Goal: Information Seeking & Learning: Learn about a topic

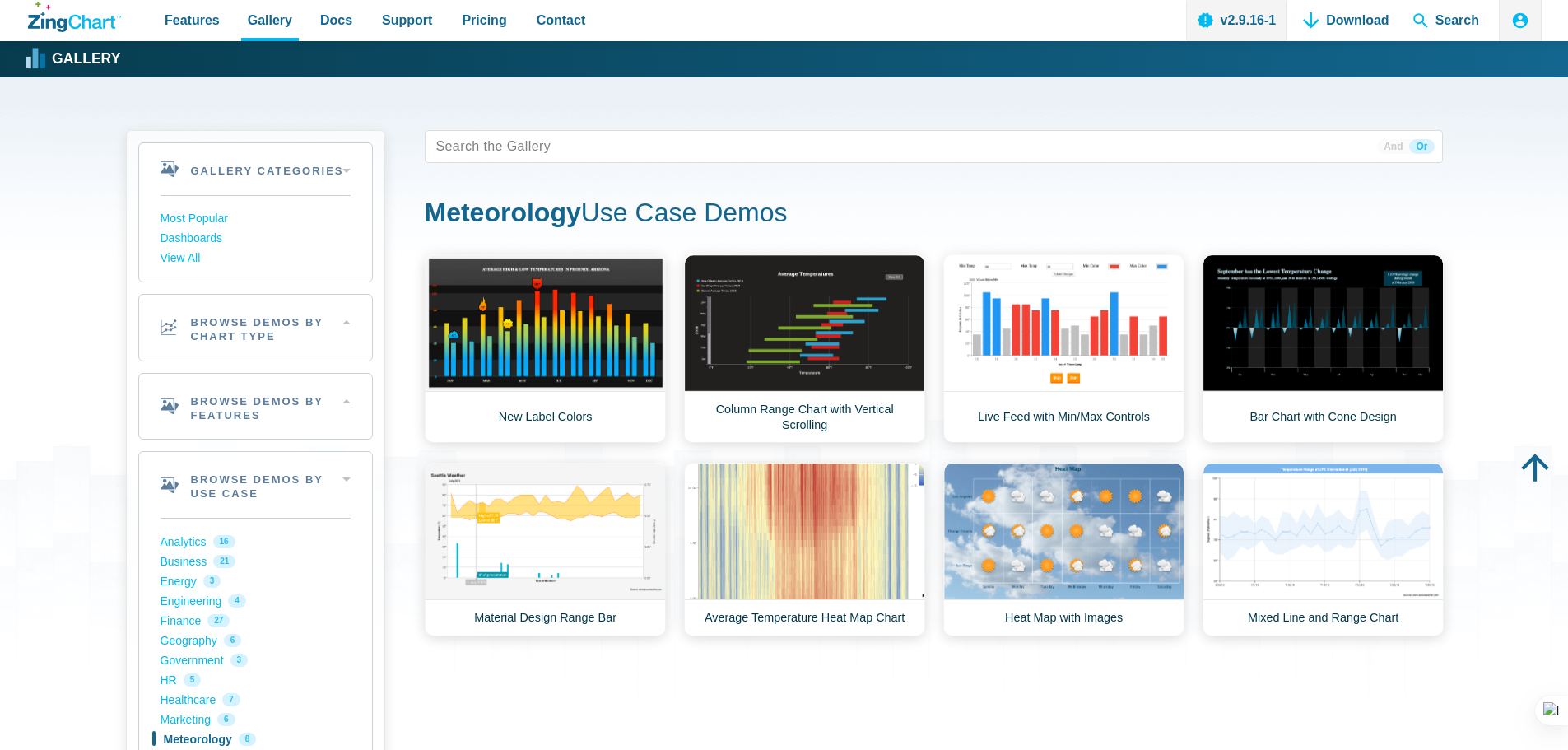
scroll to position [165, 0]
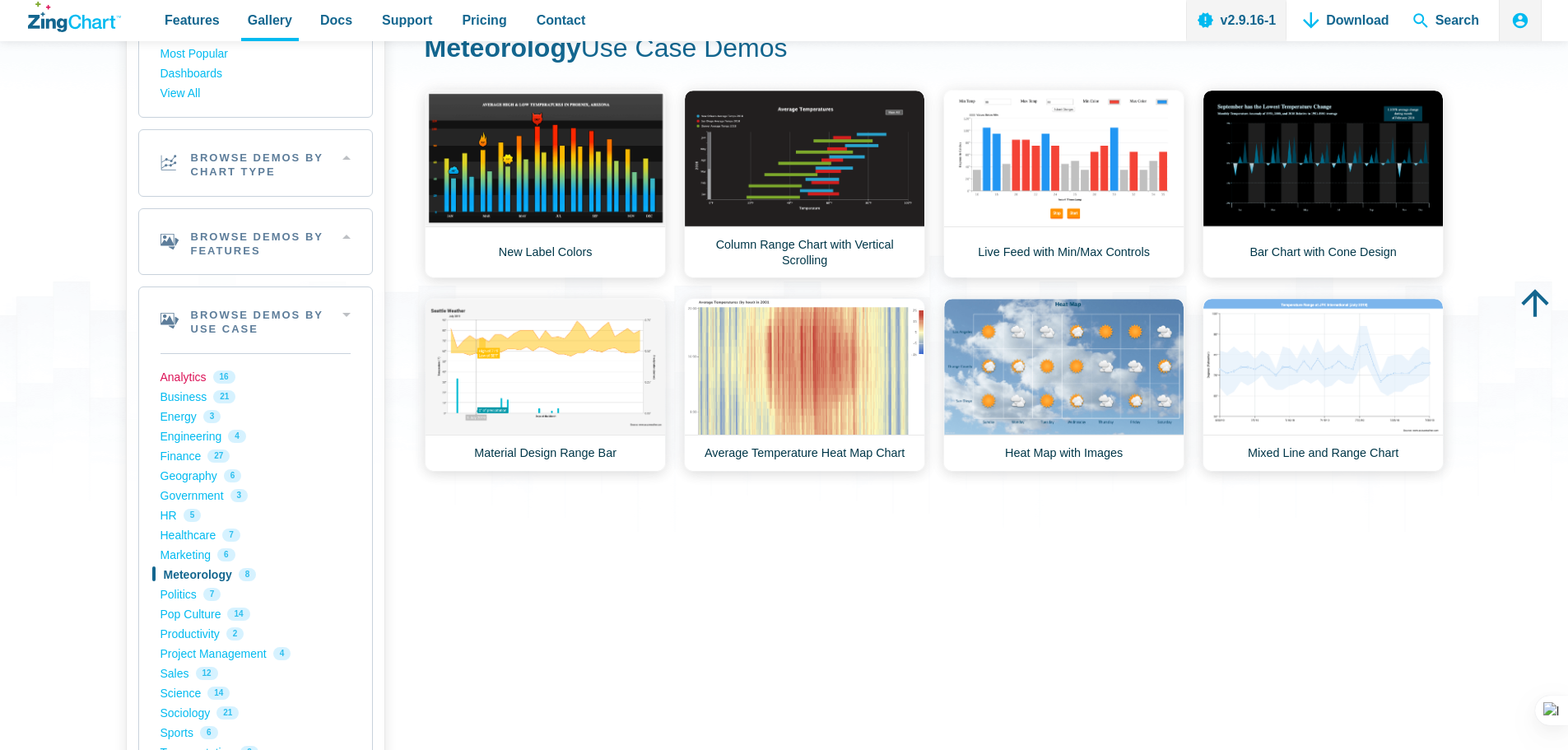
click at [185, 372] on link "Analytics 16" at bounding box center [255, 376] width 190 height 20
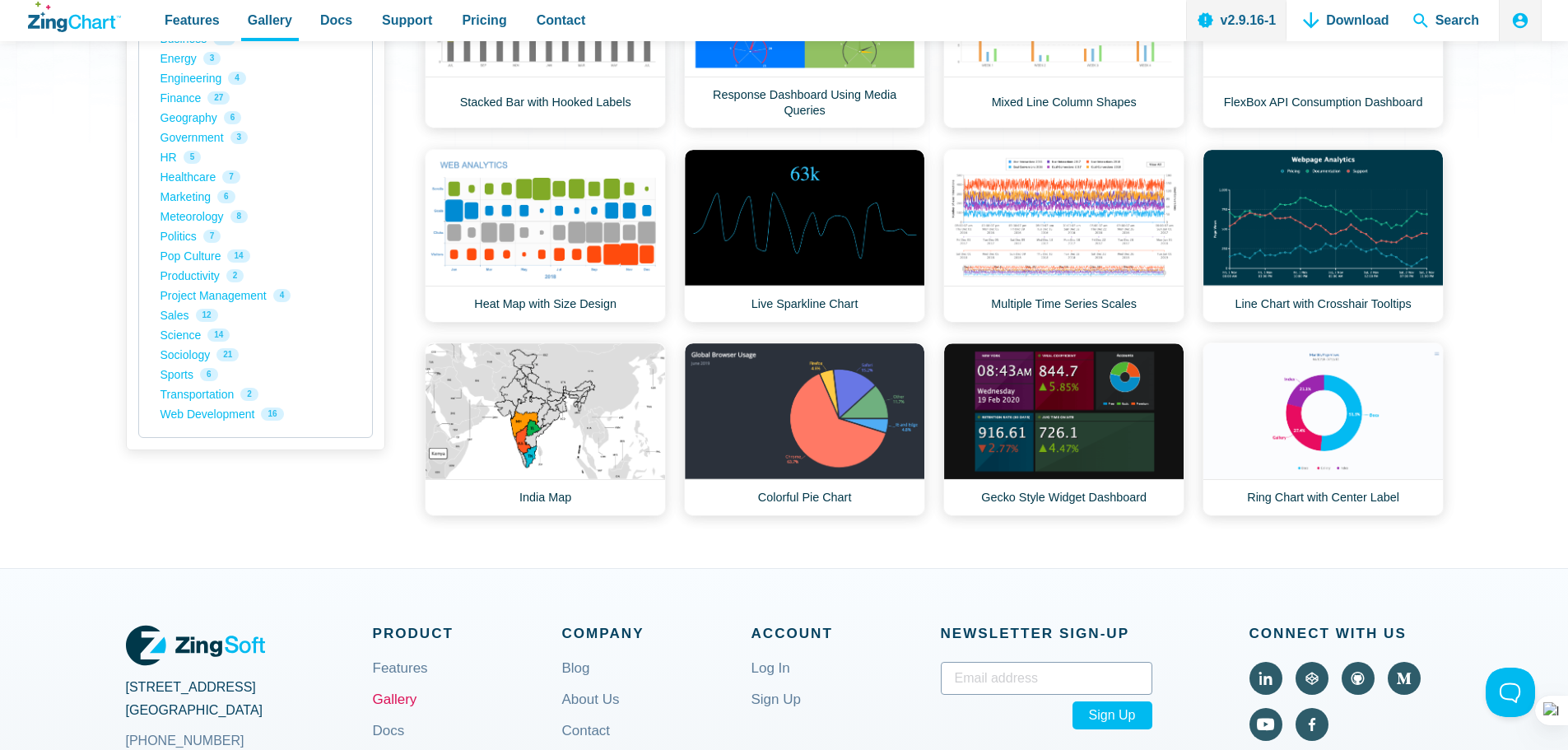
scroll to position [494, 0]
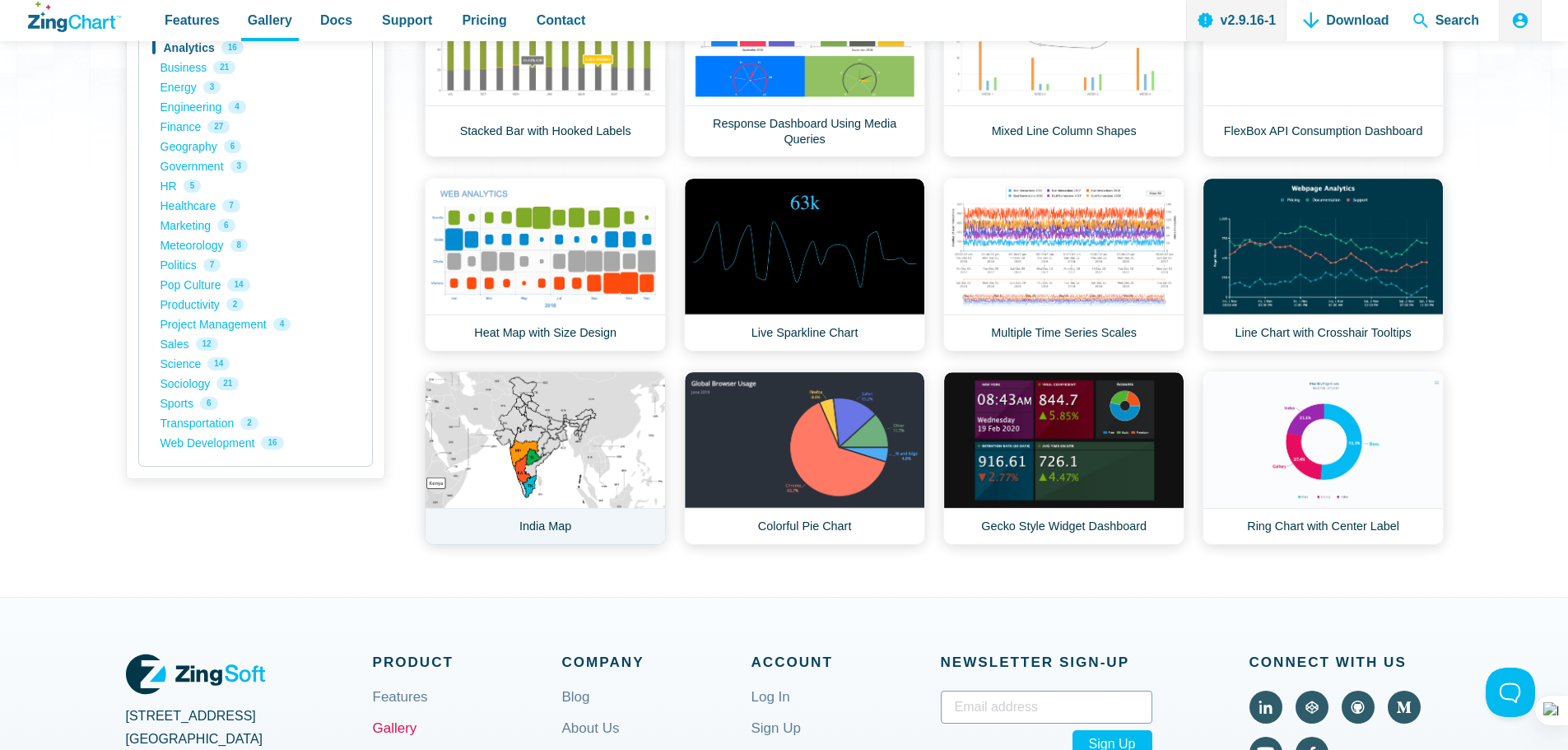
click at [515, 444] on link "India Map" at bounding box center [545, 458] width 241 height 174
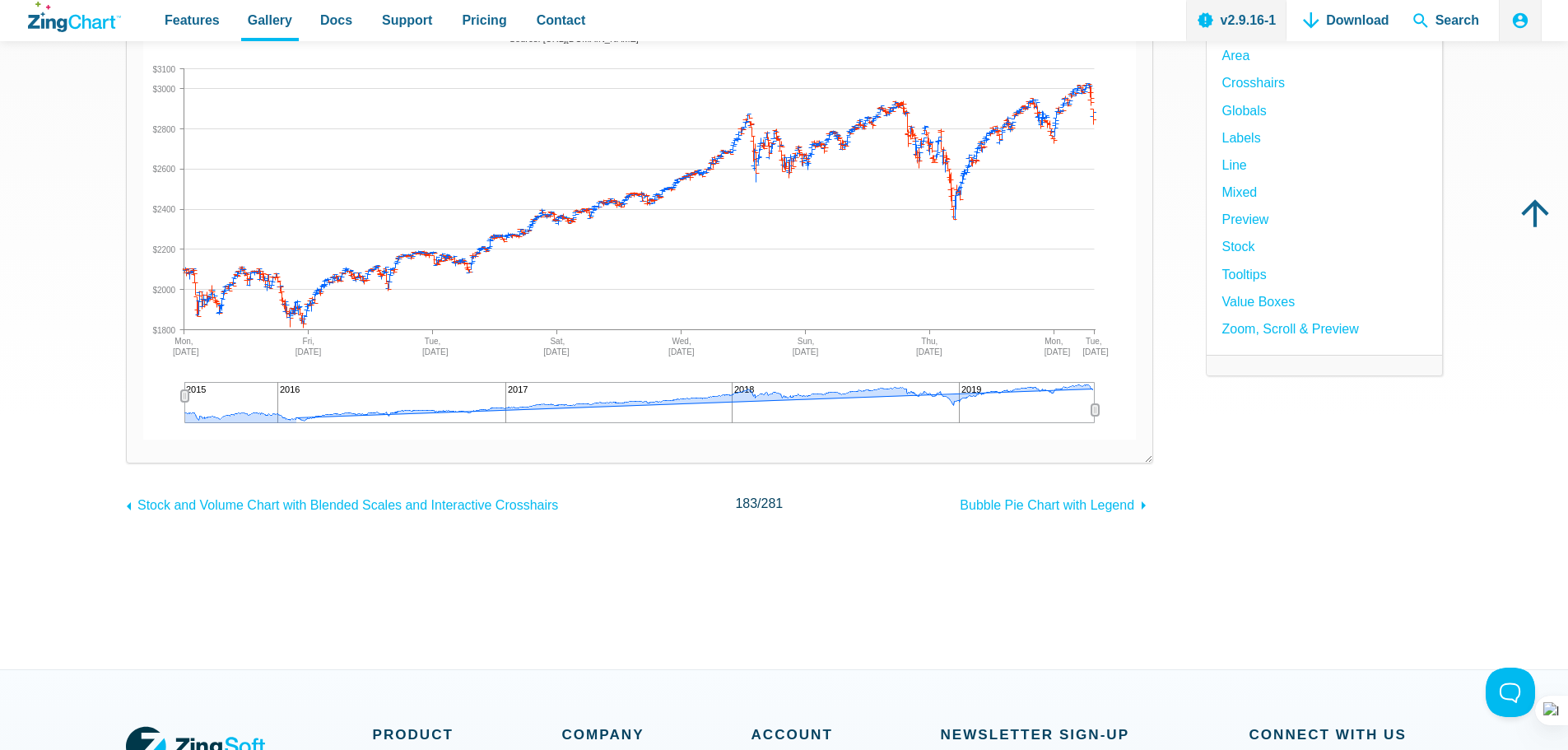
scroll to position [82, 0]
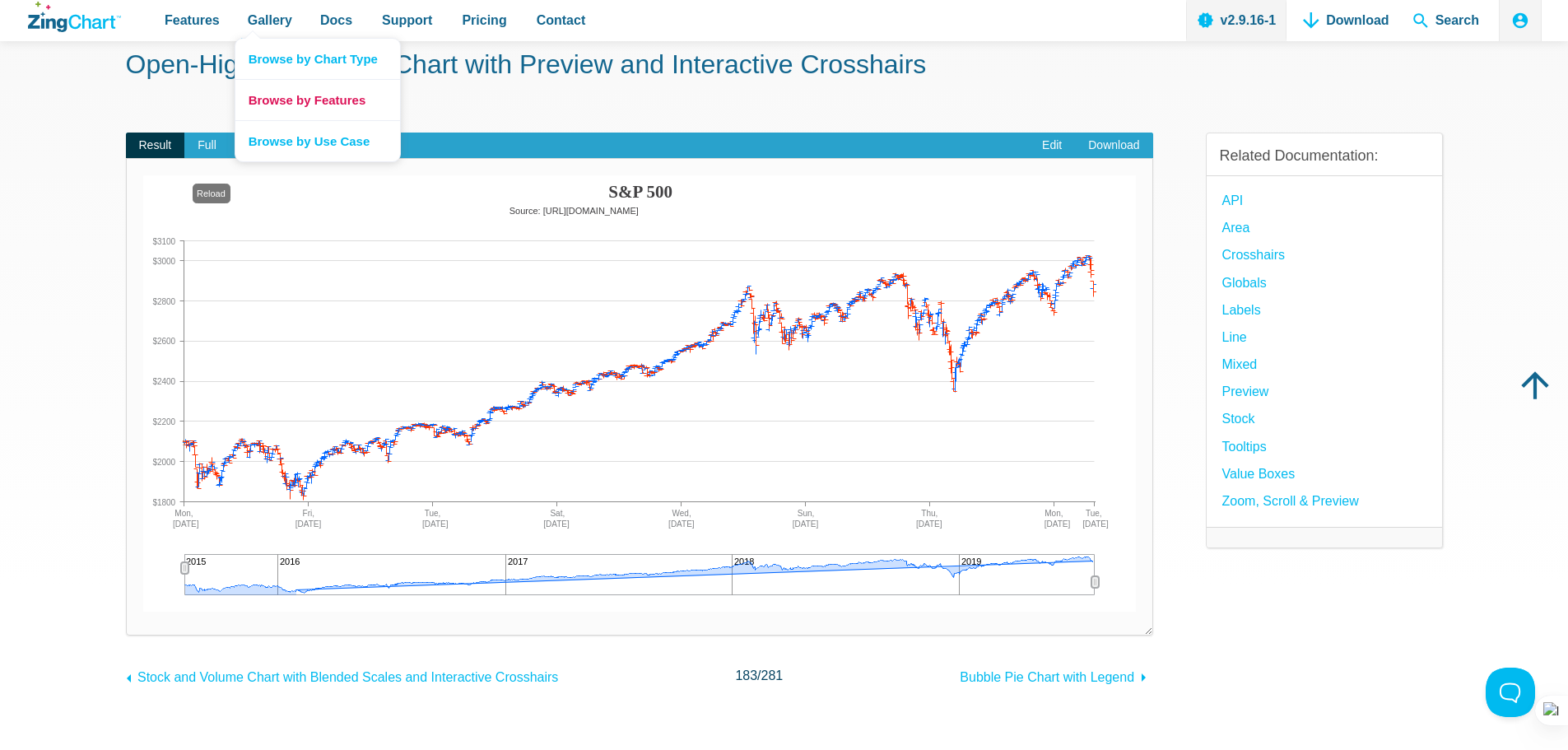
click at [309, 94] on link "Browse by Features" at bounding box center [318, 99] width 165 height 41
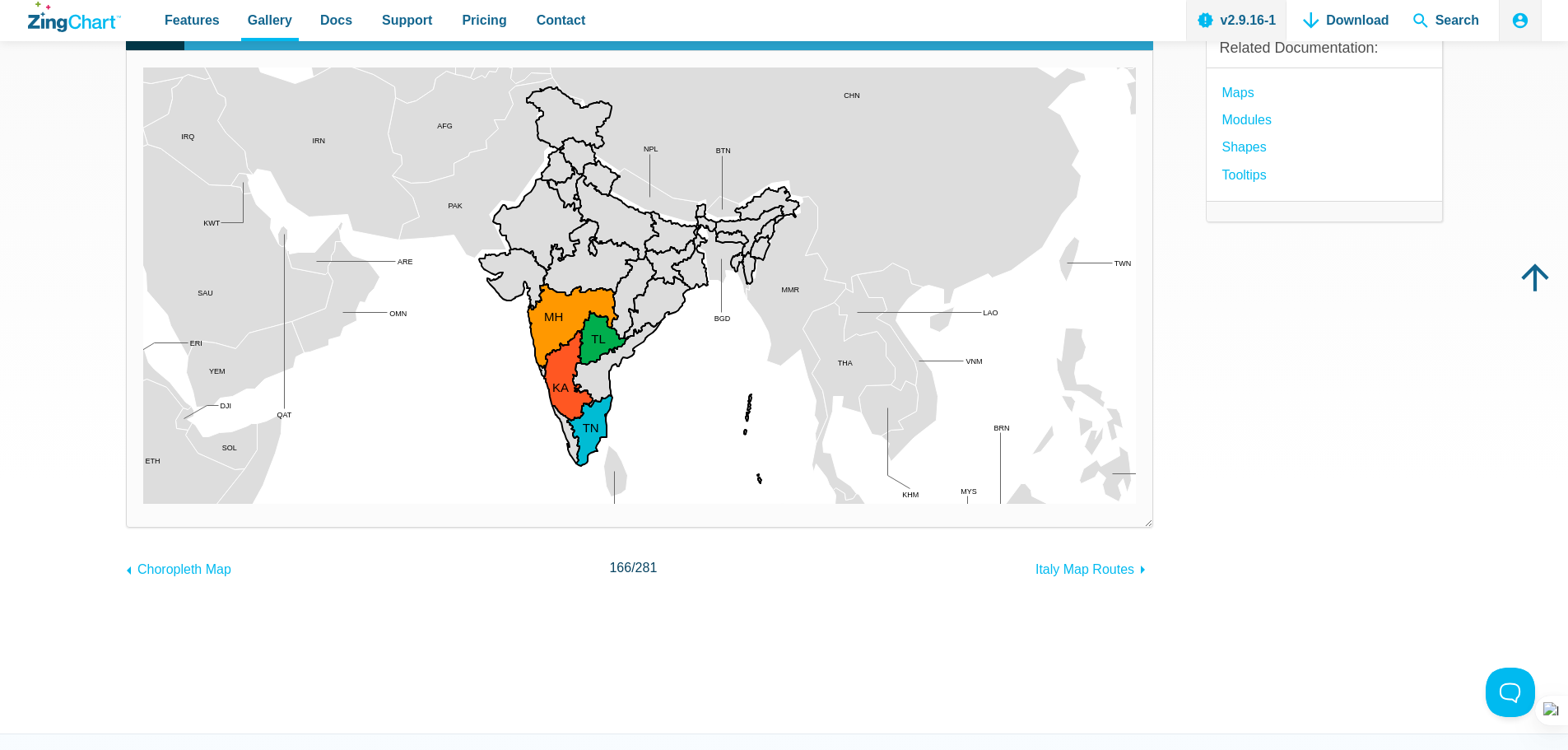
scroll to position [165, 0]
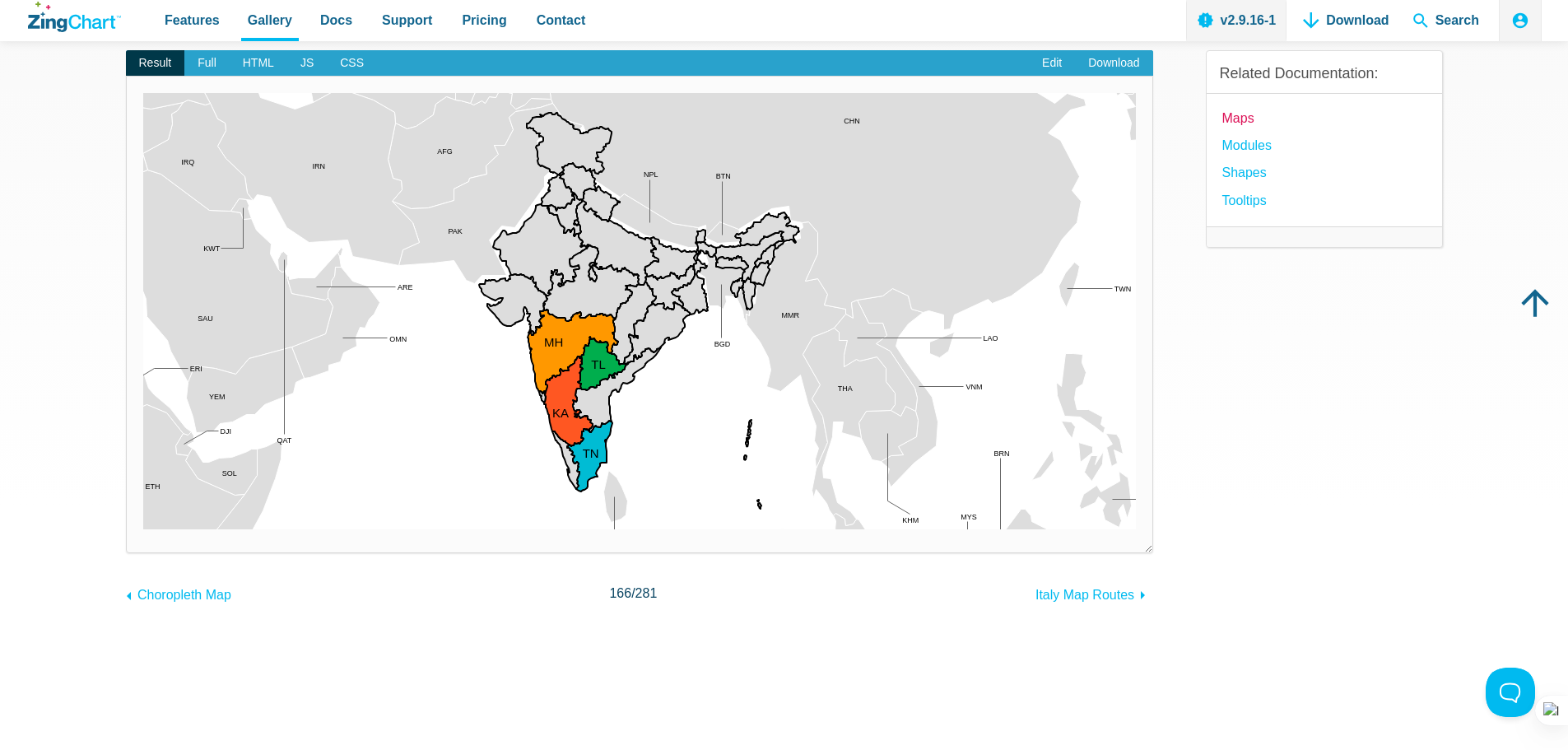
click at [1237, 121] on link "Maps" at bounding box center [1238, 118] width 32 height 22
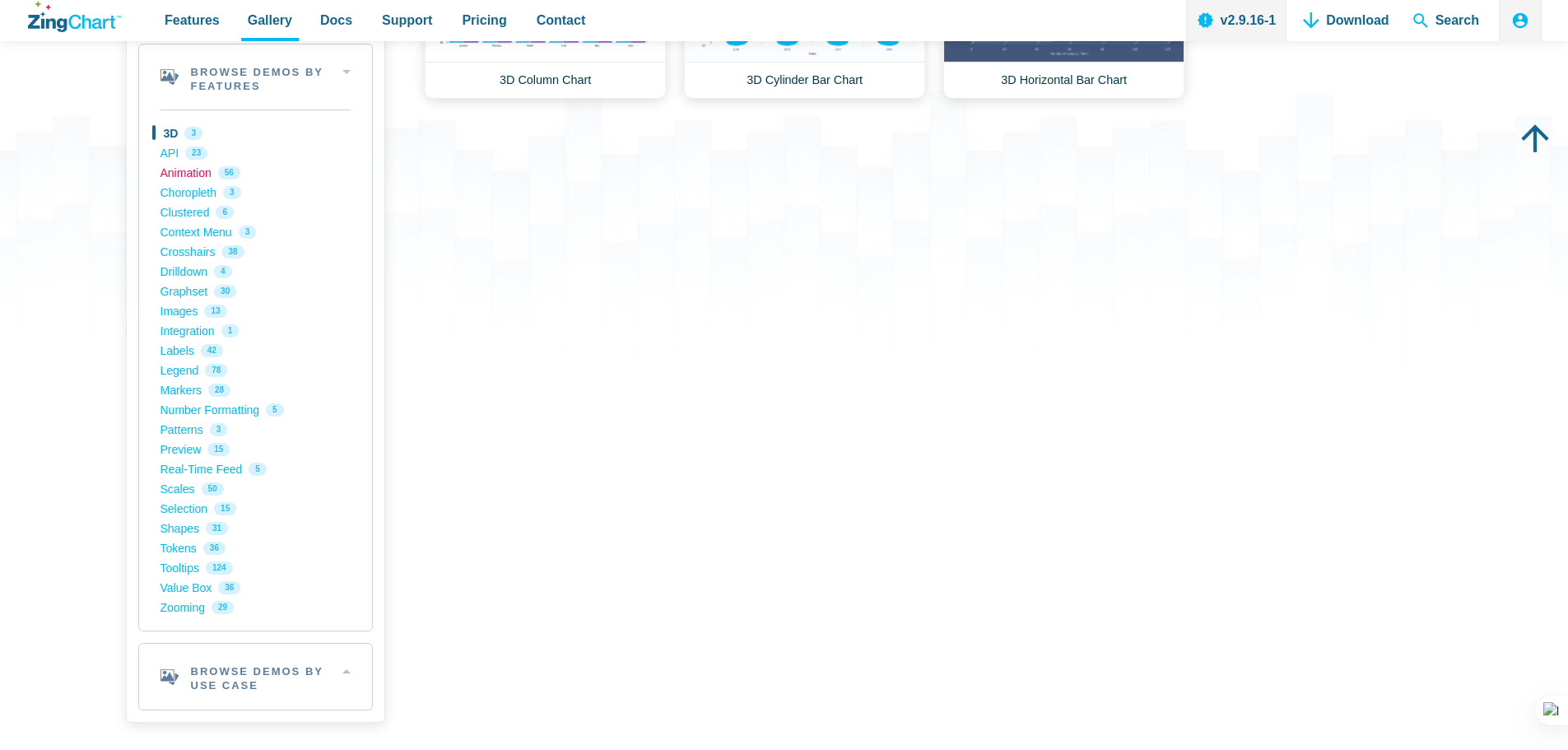
click at [200, 174] on link "Animation 56" at bounding box center [255, 173] width 190 height 20
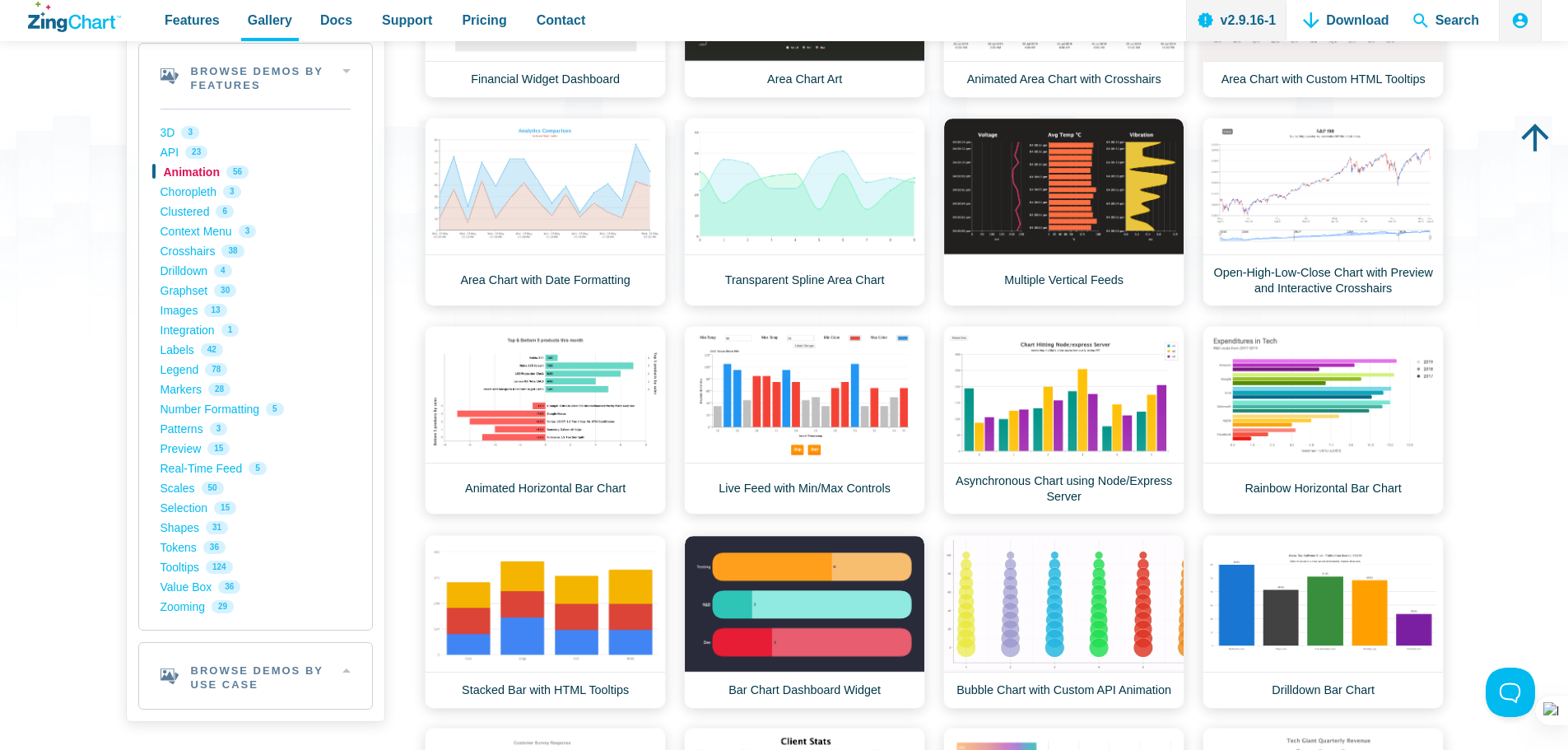
scroll to position [329, 0]
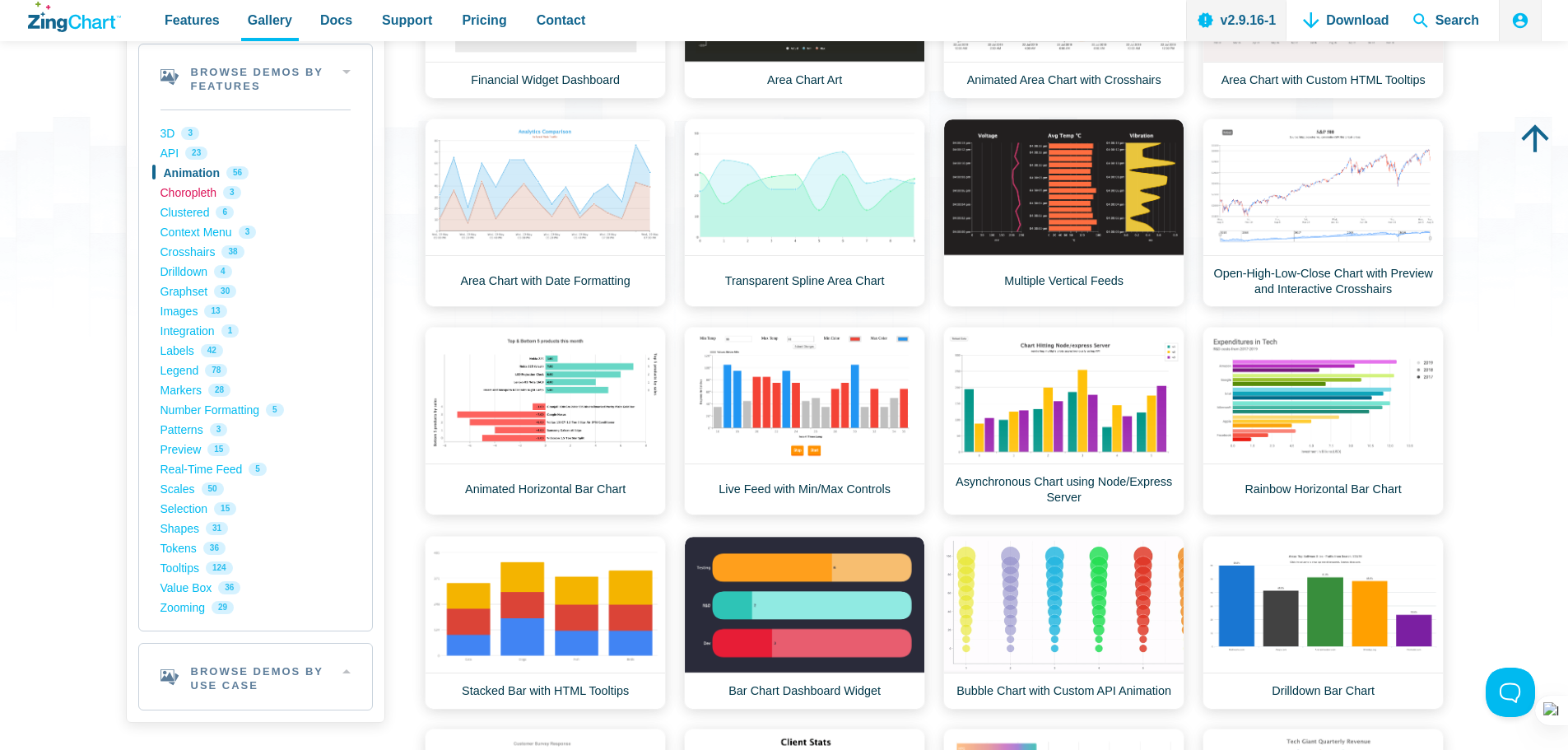
click at [218, 193] on link "Choropleth 3" at bounding box center [255, 193] width 190 height 20
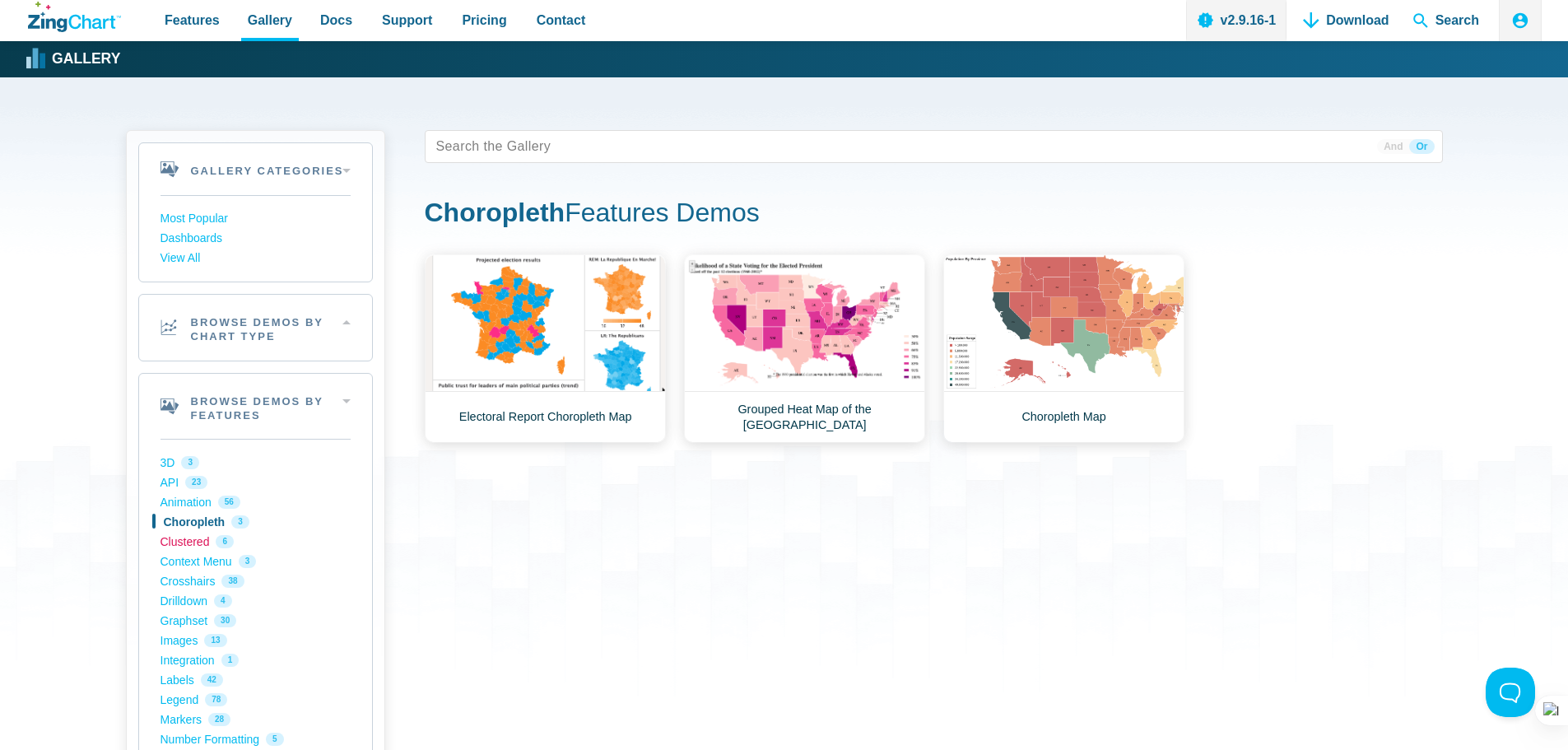
click at [172, 548] on link "Clustered 6" at bounding box center [255, 541] width 190 height 20
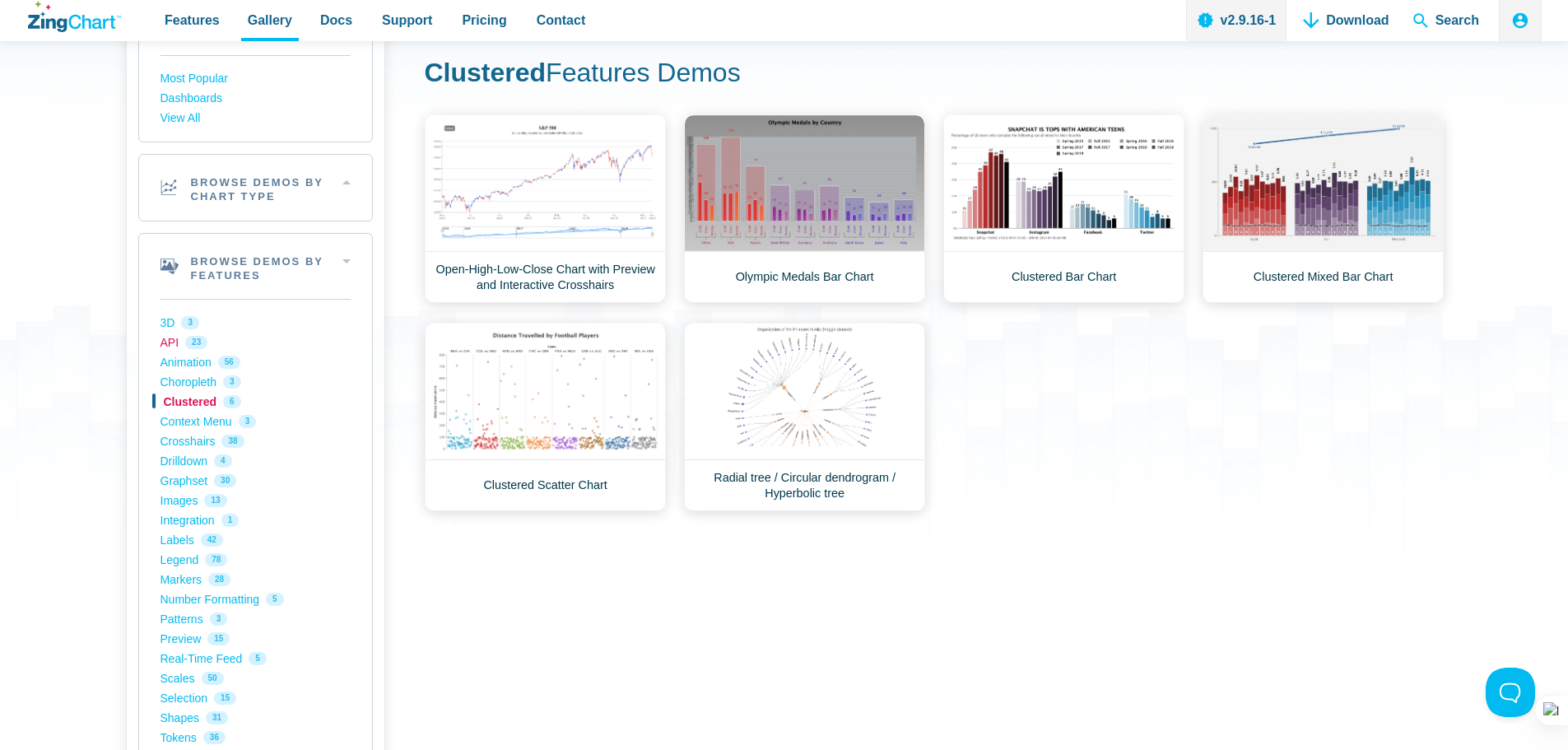
scroll to position [165, 0]
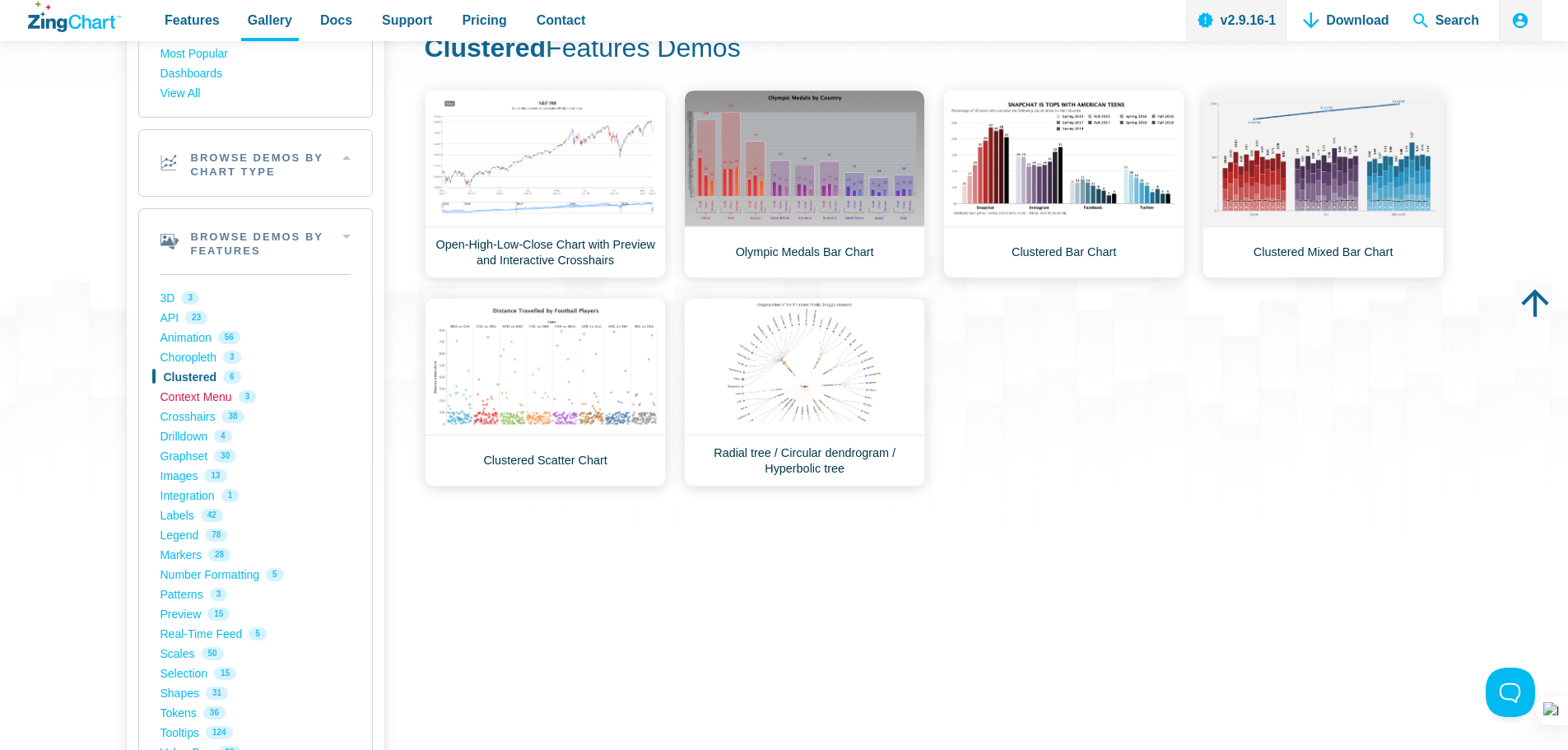
click at [190, 400] on link "Context Menu 3" at bounding box center [255, 396] width 190 height 20
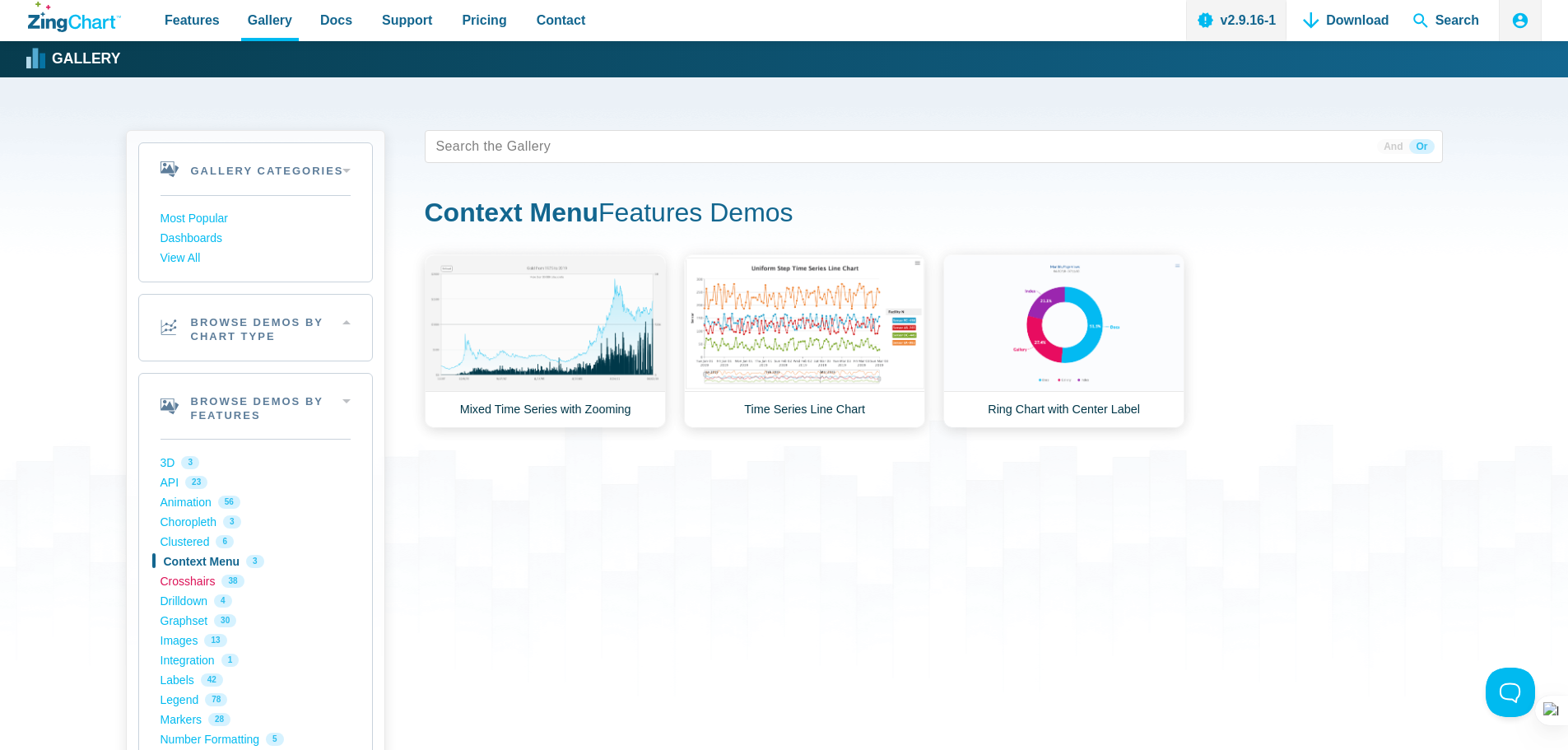
click at [194, 585] on link "Crosshairs 38" at bounding box center [255, 581] width 190 height 20
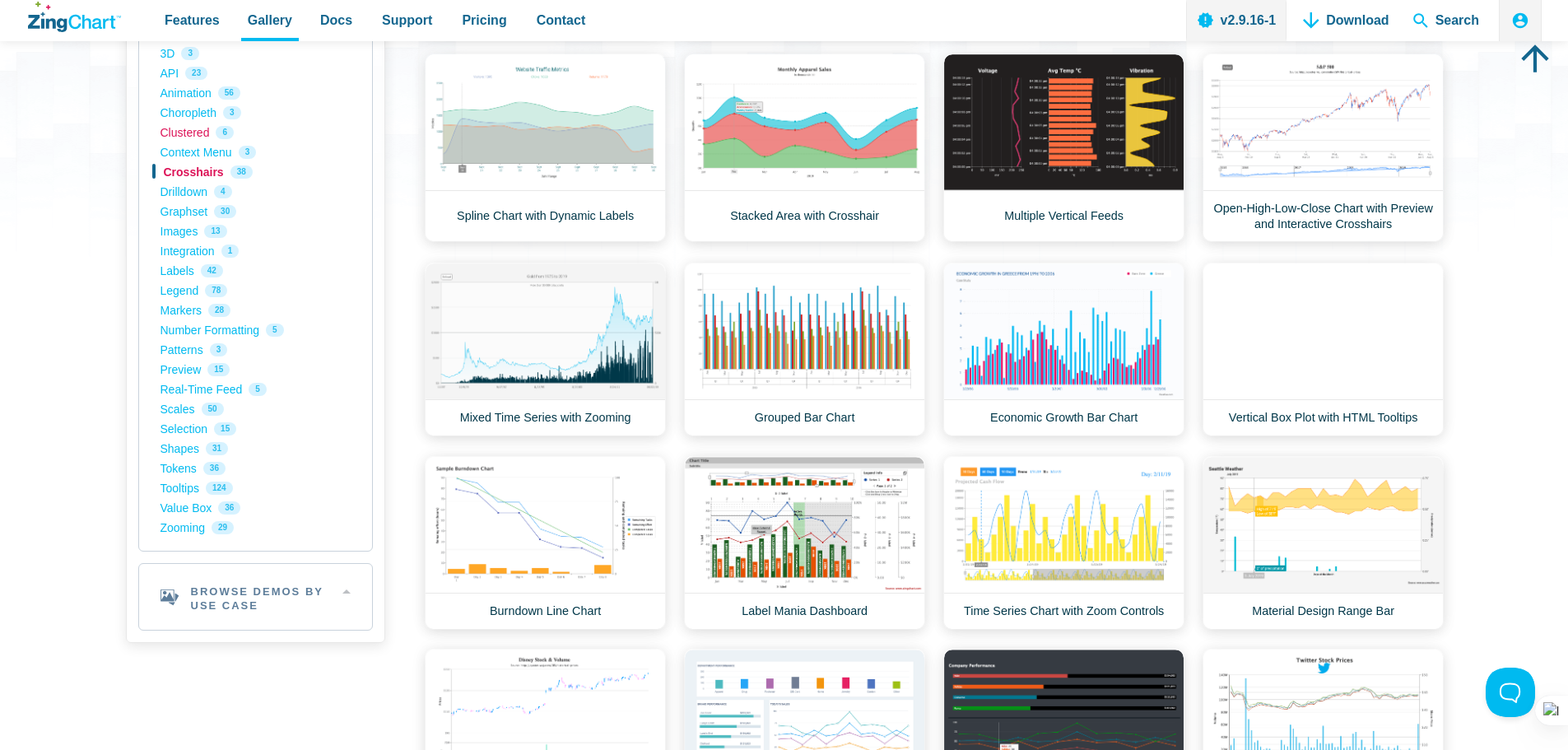
scroll to position [411, 0]
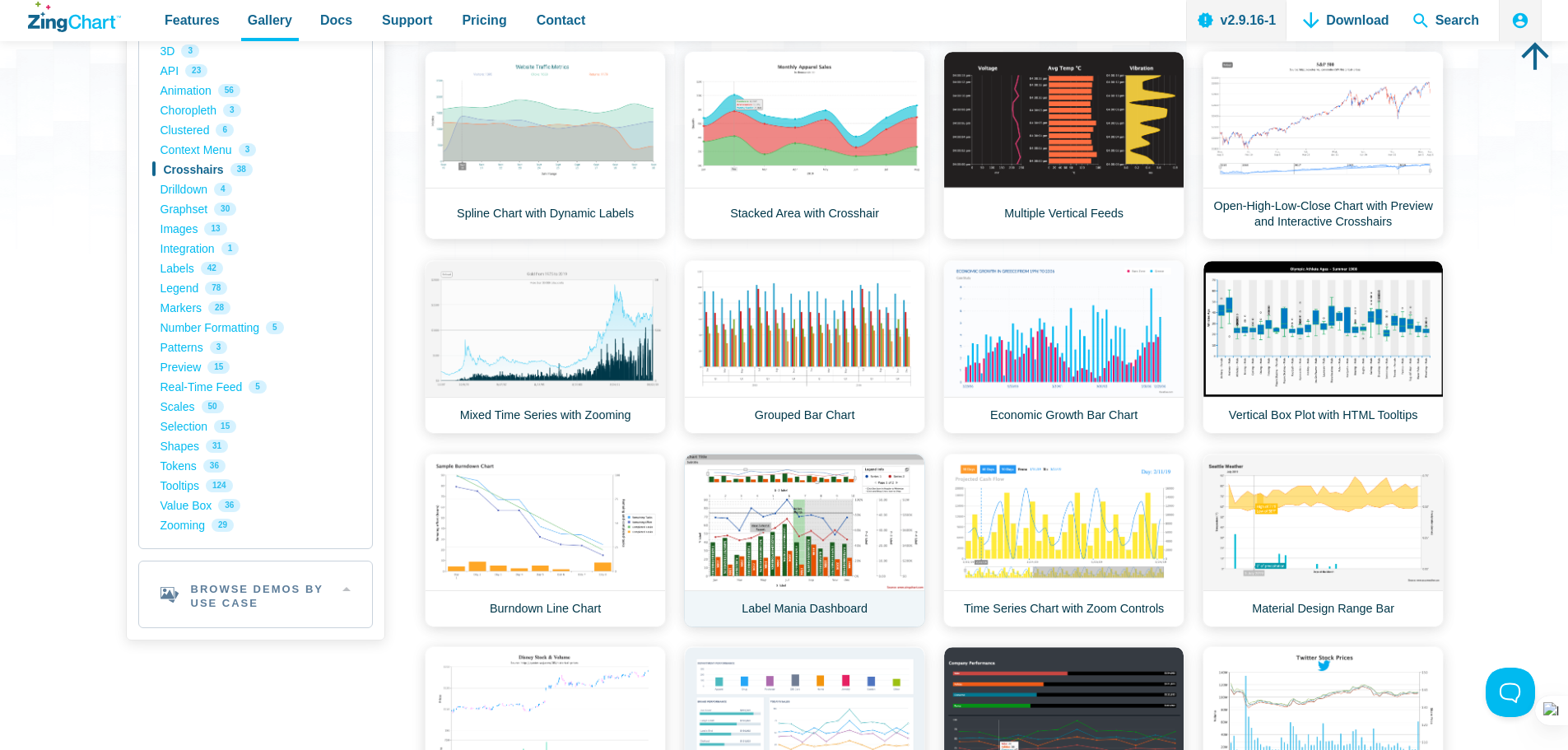
drag, startPoint x: 812, startPoint y: 611, endPoint x: 823, endPoint y: 606, distance: 12.1
click at [812, 611] on link "Label Mania Dashboard" at bounding box center [804, 539] width 241 height 174
